Goal: Find specific page/section: Find specific page/section

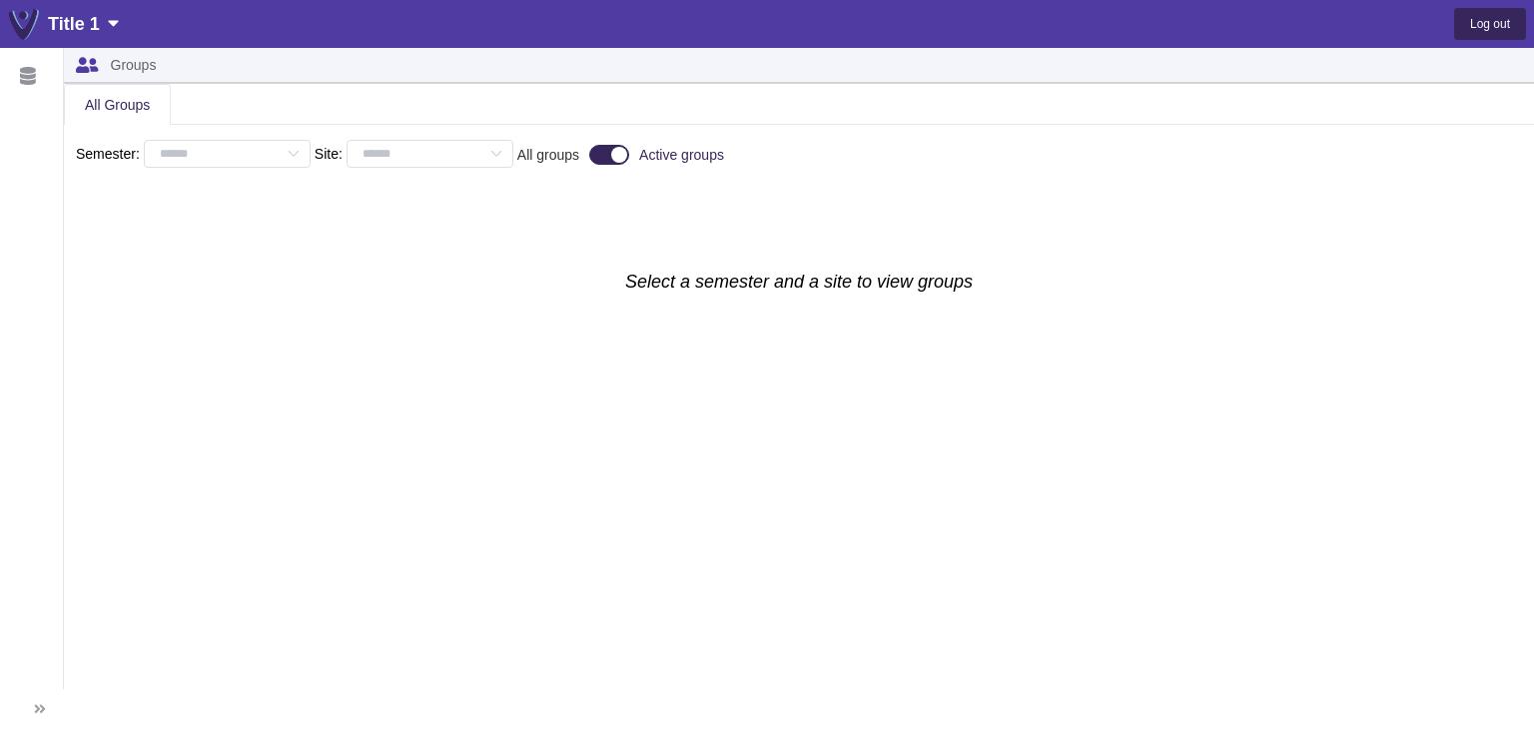
type input "**********"
click at [508, 145] on icon at bounding box center [495, 154] width 25 height 28
